Goal: Transaction & Acquisition: Purchase product/service

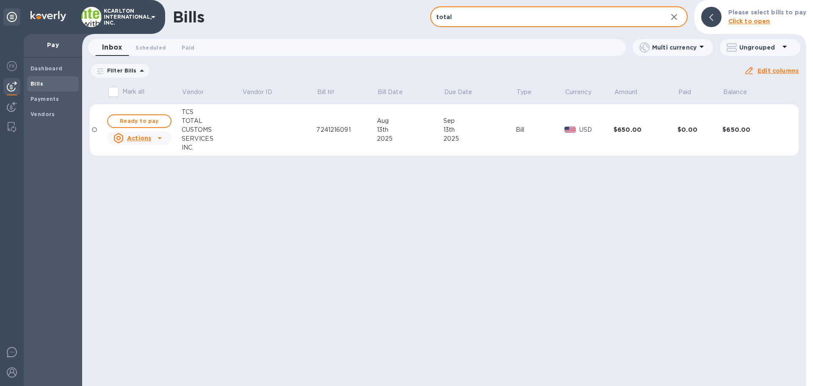
drag, startPoint x: 465, startPoint y: 18, endPoint x: 362, endPoint y: 7, distance: 103.9
click at [362, 7] on div "Bills total ​ Add bill Please select bills to pay Click to open" at bounding box center [444, 17] width 724 height 34
type input "aot"
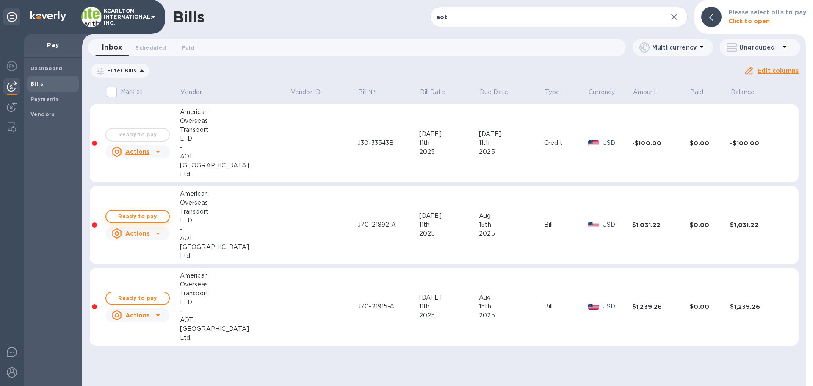
click at [139, 213] on span "Ready to pay" at bounding box center [137, 216] width 49 height 10
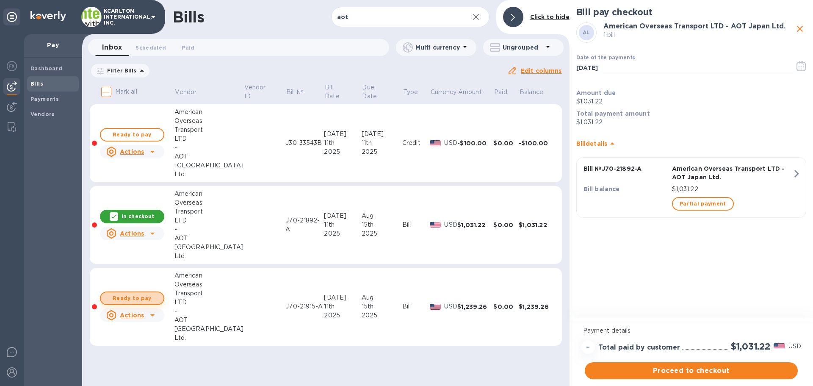
click at [133, 294] on span "Ready to pay" at bounding box center [132, 298] width 49 height 10
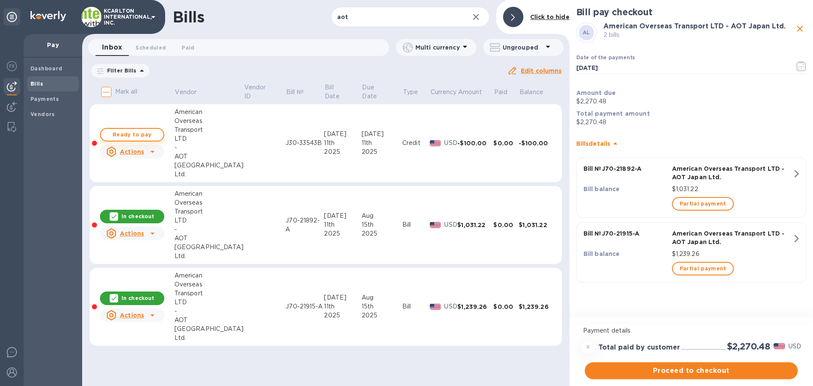
click at [132, 132] on span "Ready to pay" at bounding box center [132, 135] width 49 height 10
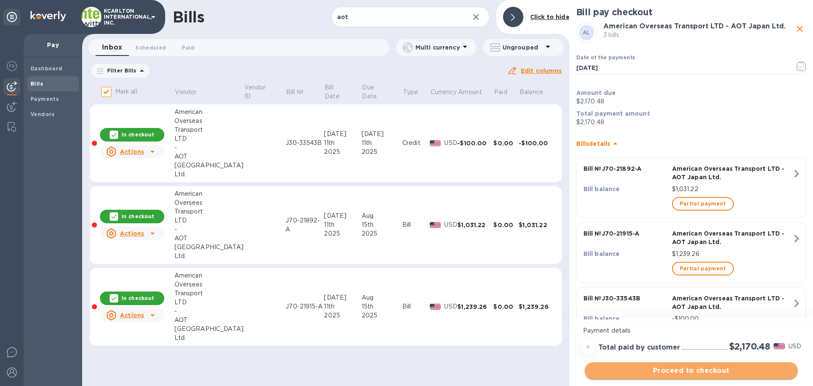
click at [659, 372] on span "Proceed to checkout" at bounding box center [691, 370] width 199 height 10
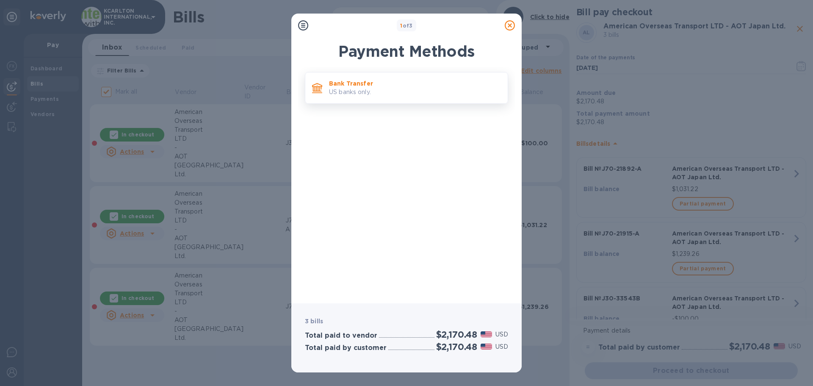
click at [332, 88] on p "US banks only." at bounding box center [415, 92] width 172 height 9
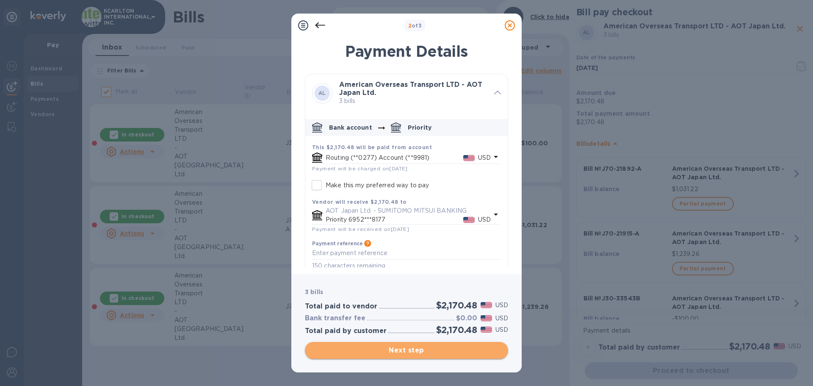
click at [406, 348] on span "Next step" at bounding box center [407, 350] width 190 height 10
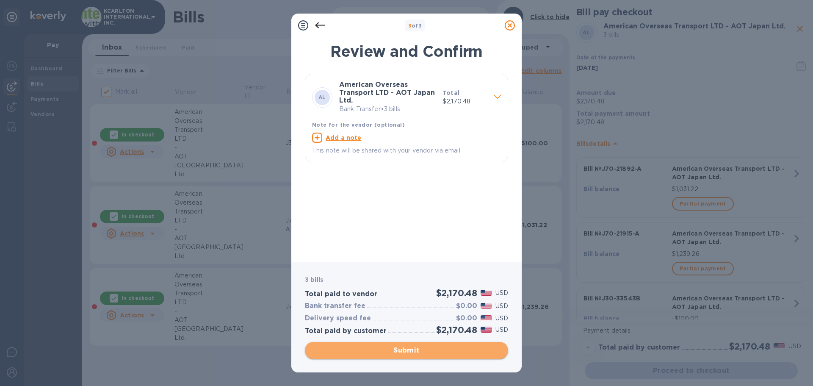
click at [406, 348] on span "Submit" at bounding box center [407, 350] width 190 height 10
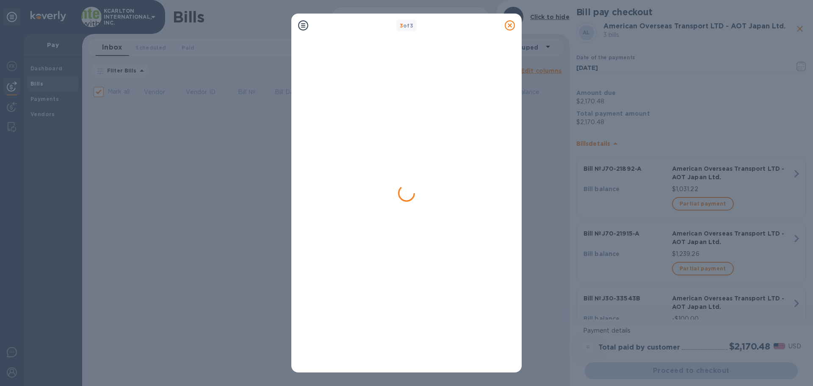
checkbox input "false"
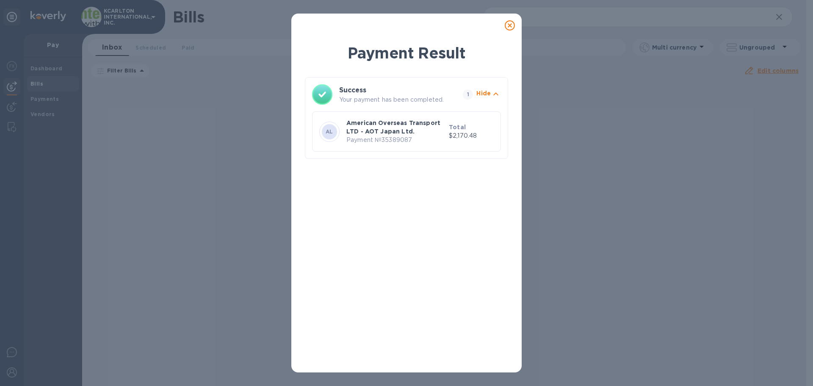
click at [508, 25] on icon at bounding box center [510, 25] width 10 height 10
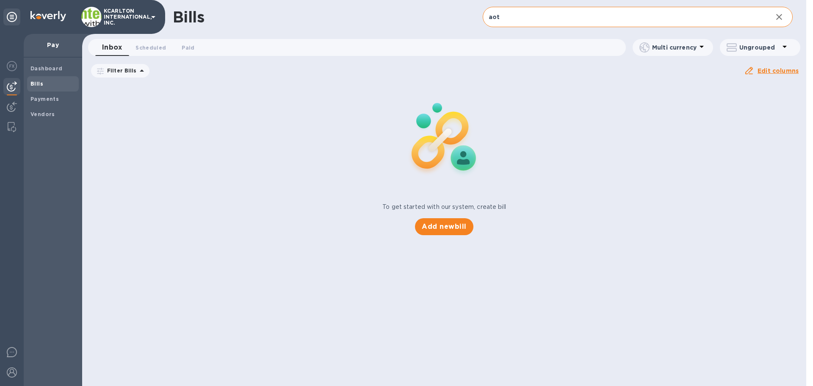
click at [523, 21] on input "aot" at bounding box center [624, 17] width 283 height 21
type input "a"
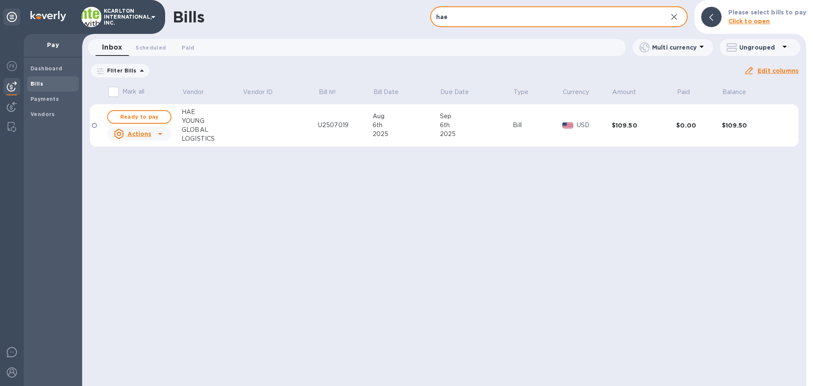
type input "hae"
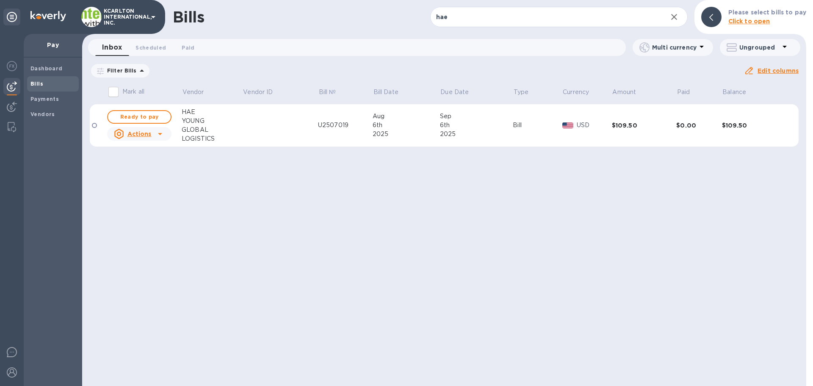
click at [193, 129] on div "GLOBAL" at bounding box center [212, 129] width 61 height 9
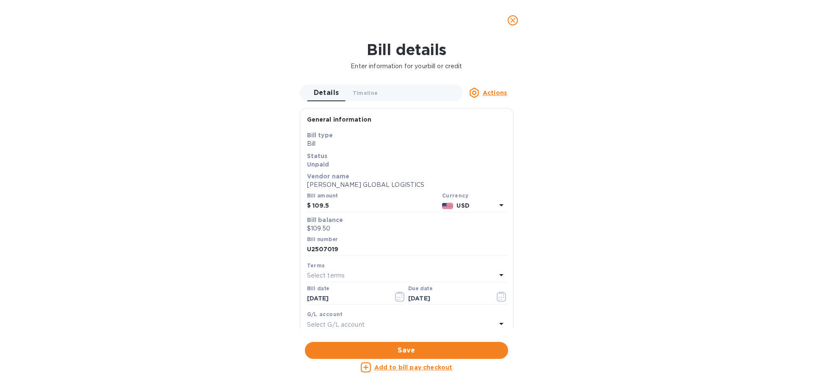
click at [387, 365] on u "Add to bill pay checkout" at bounding box center [413, 367] width 78 height 7
checkbox input "true"
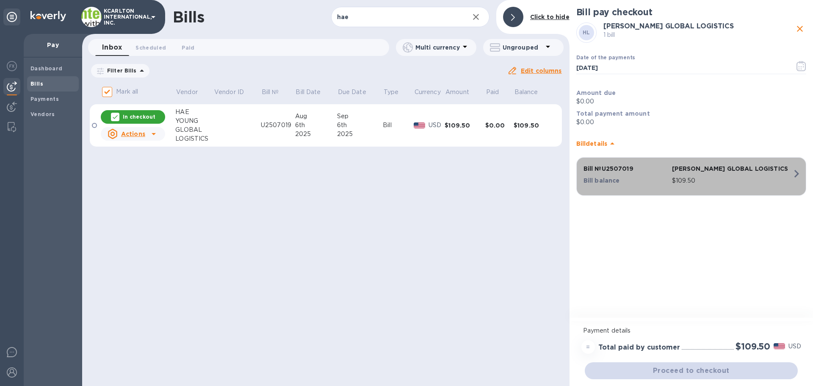
click at [706, 172] on p "[PERSON_NAME] GLOBAL LOGISTICS" at bounding box center [732, 168] width 120 height 8
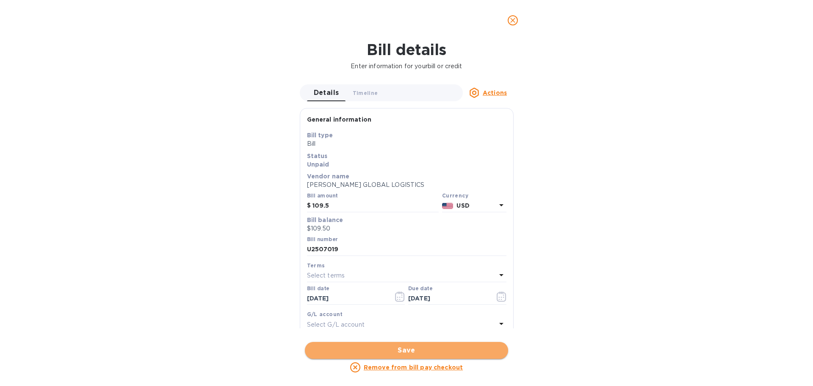
click at [411, 348] on span "Save" at bounding box center [407, 350] width 190 height 10
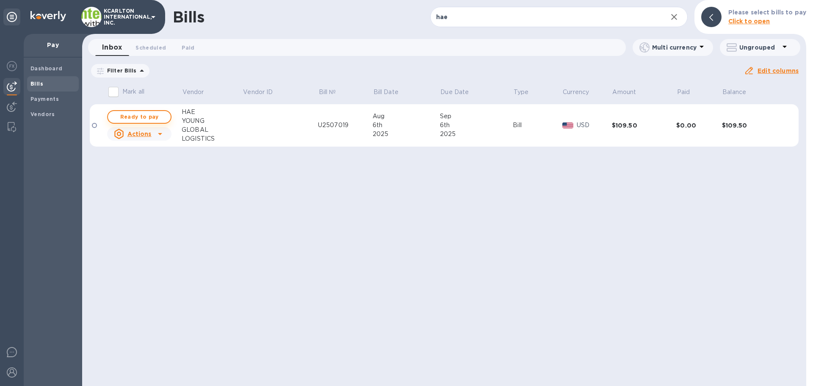
click at [143, 117] on span "Ready to pay" at bounding box center [139, 117] width 49 height 10
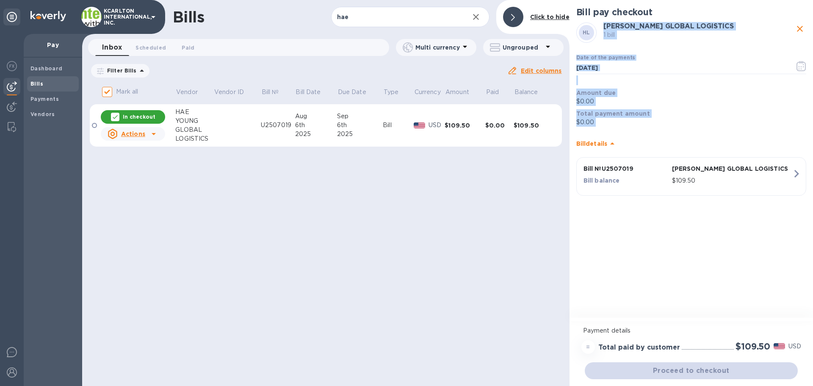
drag, startPoint x: 610, startPoint y: 21, endPoint x: 783, endPoint y: 181, distance: 235.5
click at [783, 181] on div "HL [PERSON_NAME] GLOBAL LOGISTICS 1 bill Date of the payments [DATE] ​ Amount d…" at bounding box center [691, 111] width 233 height 181
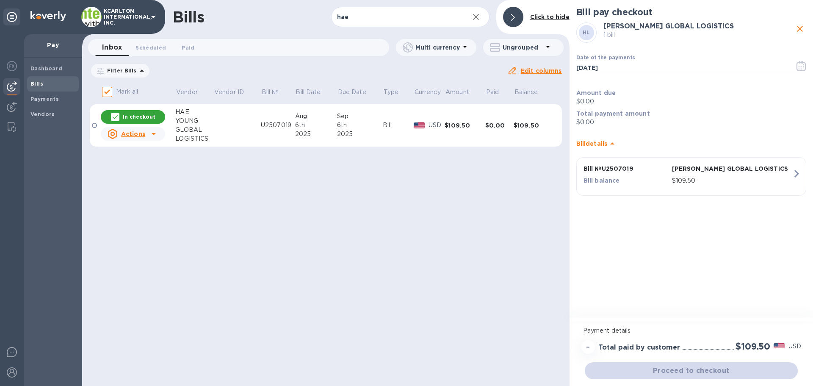
click at [138, 119] on p "In checkout" at bounding box center [139, 116] width 33 height 7
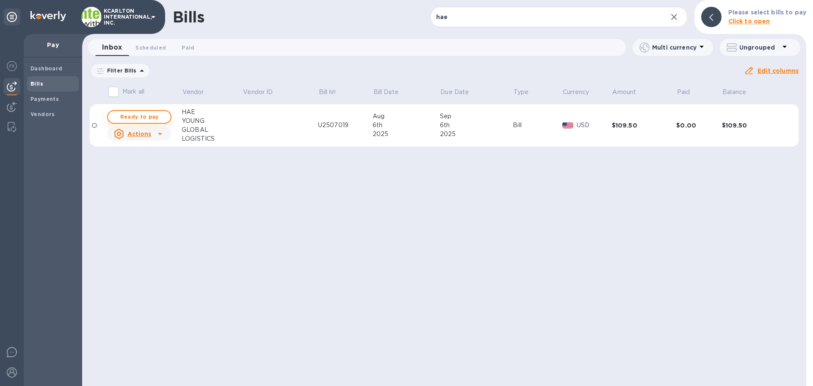
click at [131, 116] on span "Ready to pay" at bounding box center [139, 117] width 49 height 10
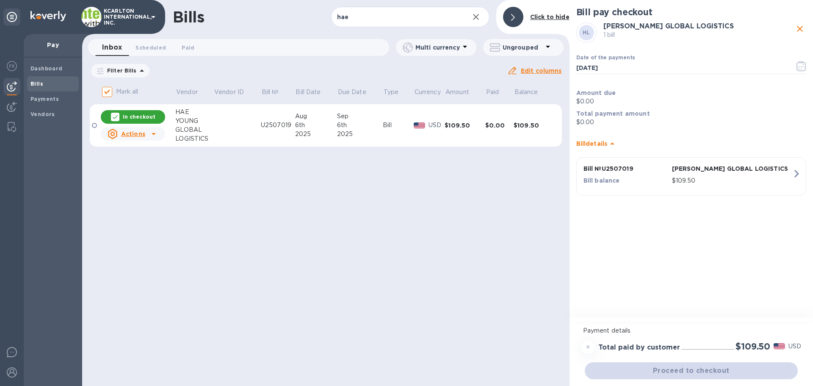
click at [141, 117] on p "In checkout" at bounding box center [139, 116] width 33 height 7
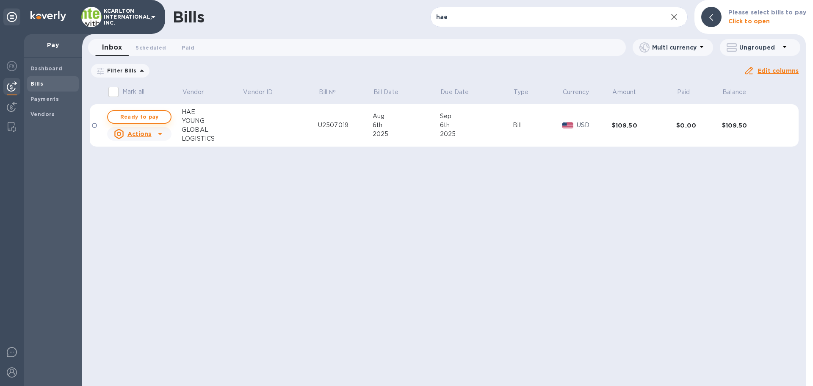
click at [134, 112] on span "Ready to pay" at bounding box center [139, 117] width 49 height 10
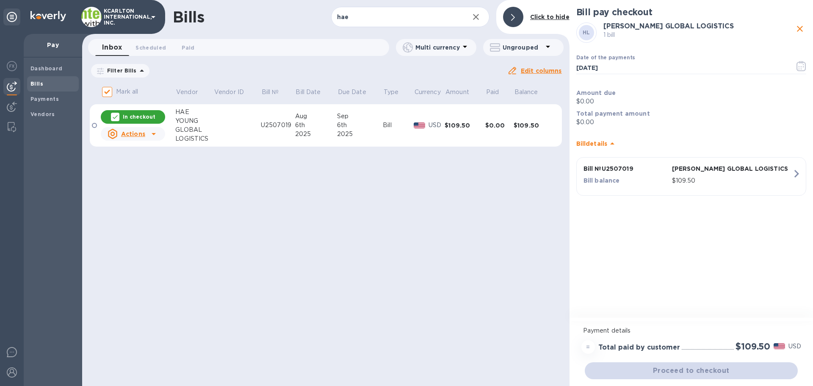
click at [157, 115] on div "In checkout" at bounding box center [133, 117] width 64 height 14
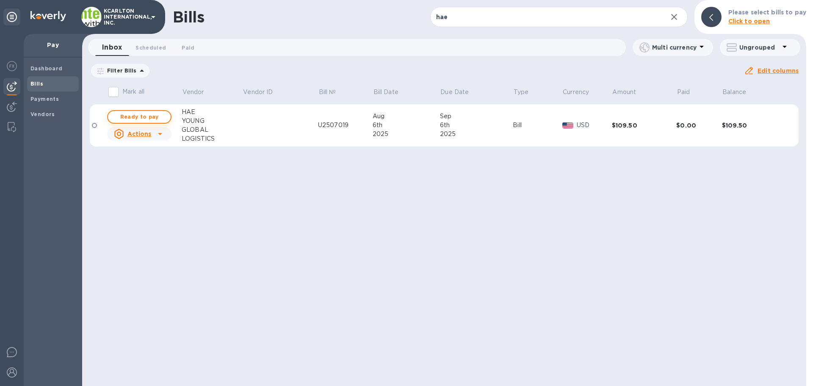
click at [147, 115] on span "Ready to pay" at bounding box center [139, 117] width 49 height 10
checkbox input "true"
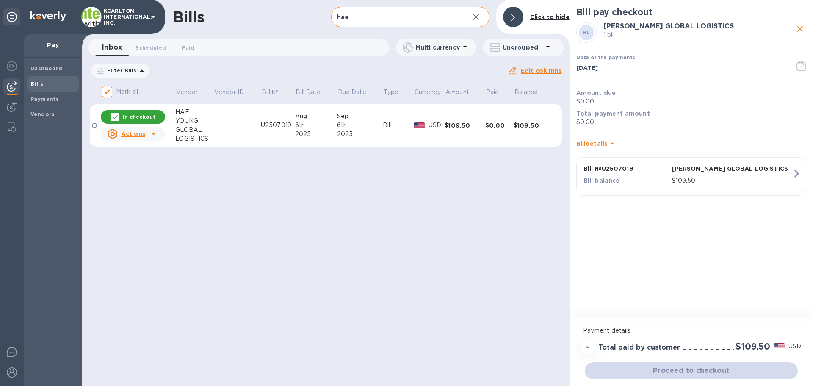
drag, startPoint x: 358, startPoint y: 18, endPoint x: 351, endPoint y: 17, distance: 6.5
click at [353, 17] on input "hae" at bounding box center [396, 17] width 131 height 21
type input "h"
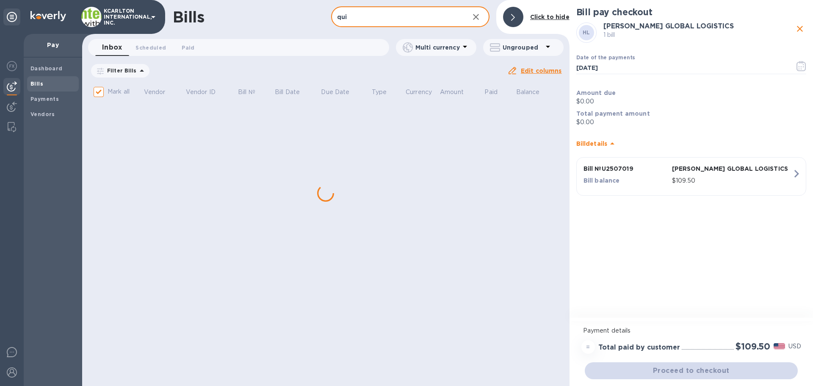
type input "quic"
checkbox input "false"
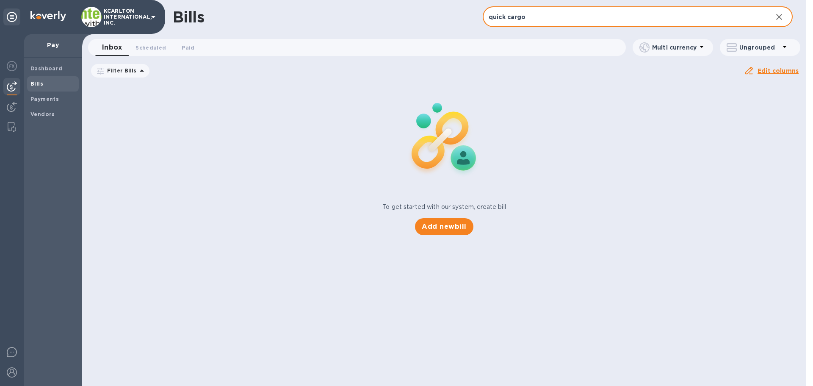
type input "quick cargo"
click at [41, 84] on b "Bills" at bounding box center [36, 83] width 13 height 6
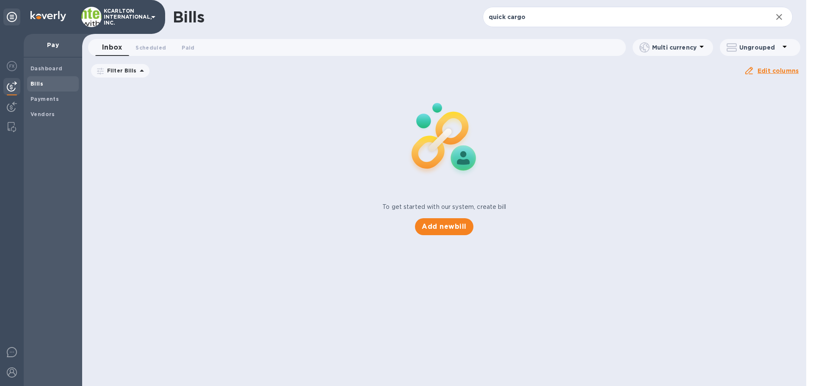
click at [31, 81] on b "Bills" at bounding box center [36, 83] width 13 height 6
click at [56, 67] on b "Dashboard" at bounding box center [46, 68] width 32 height 6
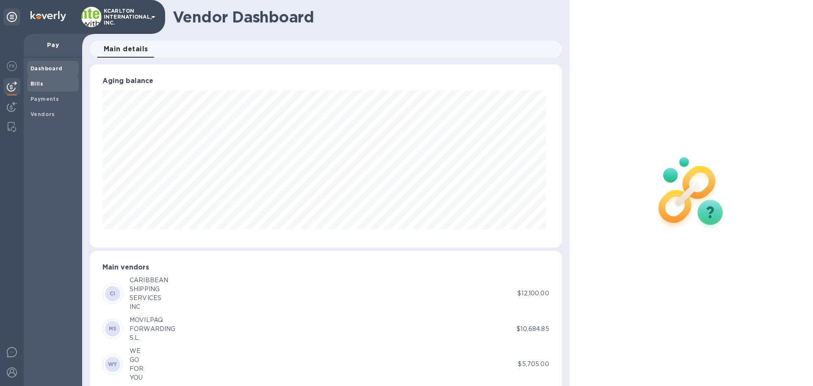
click at [35, 80] on b "Bills" at bounding box center [36, 83] width 13 height 6
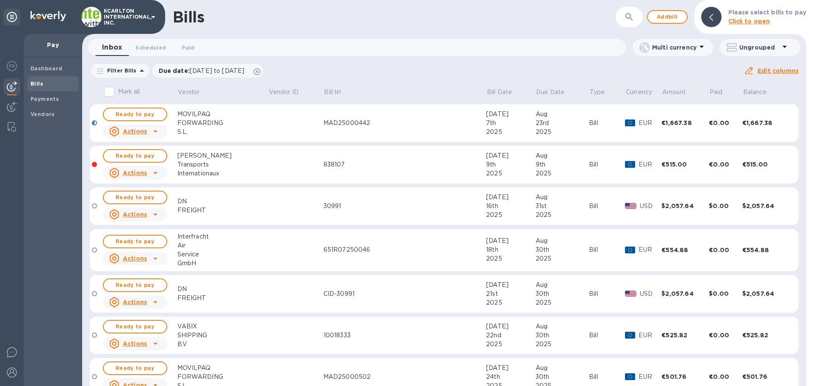
click at [631, 16] on icon "button" at bounding box center [629, 17] width 10 height 10
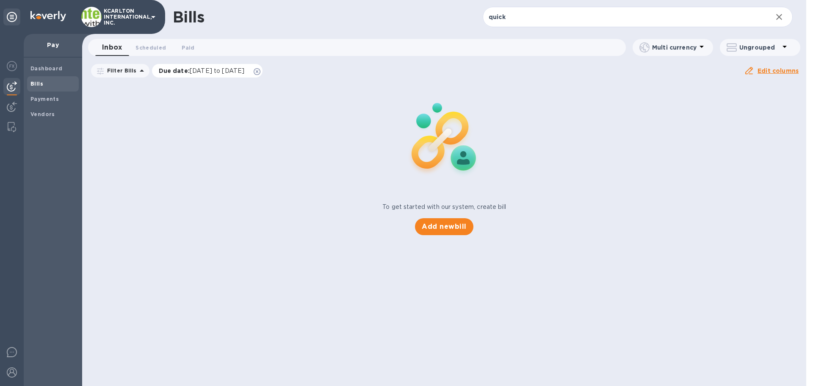
click at [260, 68] on icon at bounding box center [257, 71] width 7 height 7
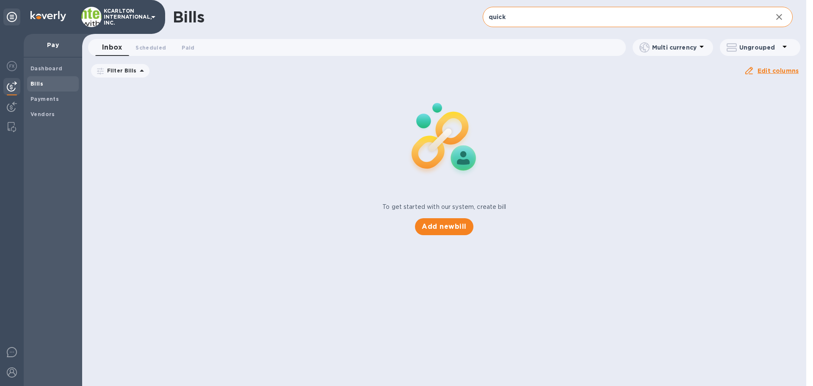
click at [515, 16] on input "quick" at bounding box center [624, 17] width 283 height 21
type input "quick cargo"
click at [534, 19] on input "quick cargo" at bounding box center [624, 17] width 283 height 21
